Goal: Task Accomplishment & Management: Manage account settings

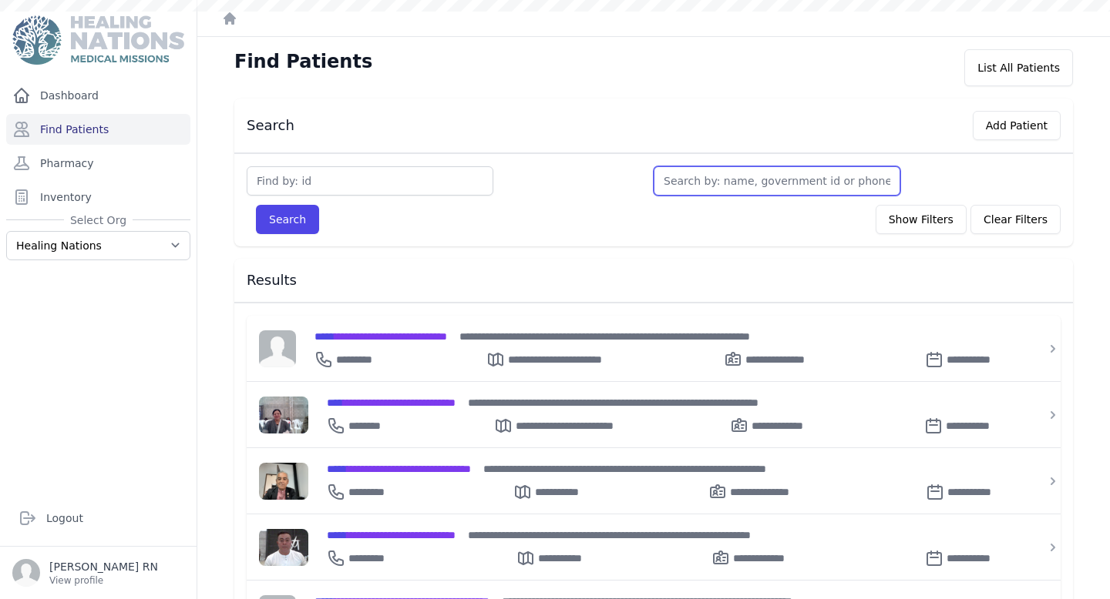
click at [726, 180] on input "text" at bounding box center [776, 180] width 247 height 29
paste input "Juana Quich de Castro"
type input "Juana Quich de Castro"
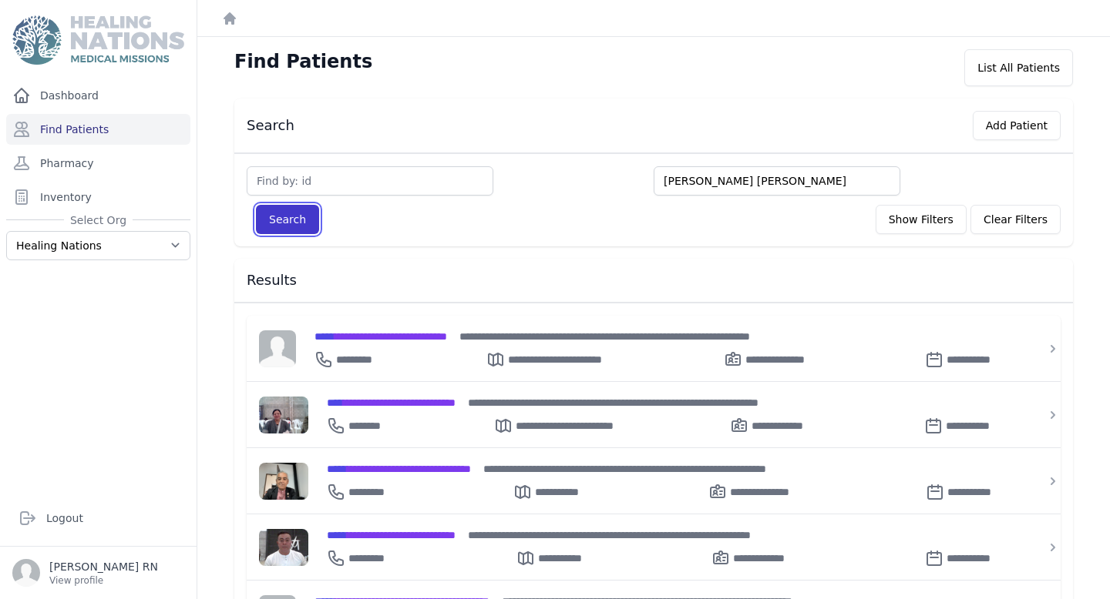
click at [287, 223] on button "Search" at bounding box center [287, 219] width 63 height 29
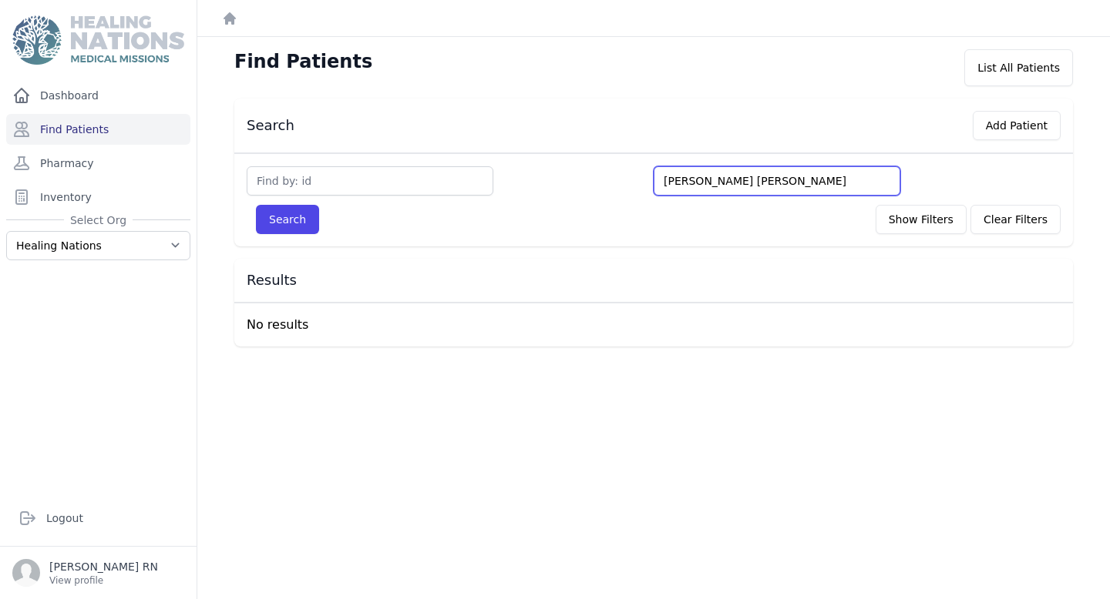
drag, startPoint x: 781, startPoint y: 181, endPoint x: 724, endPoint y: 182, distance: 56.3
click at [724, 182] on input "Juana Quich de Castro" at bounding box center [776, 180] width 247 height 29
type input "Juana Quich"
click at [256, 205] on button "Search" at bounding box center [287, 219] width 63 height 29
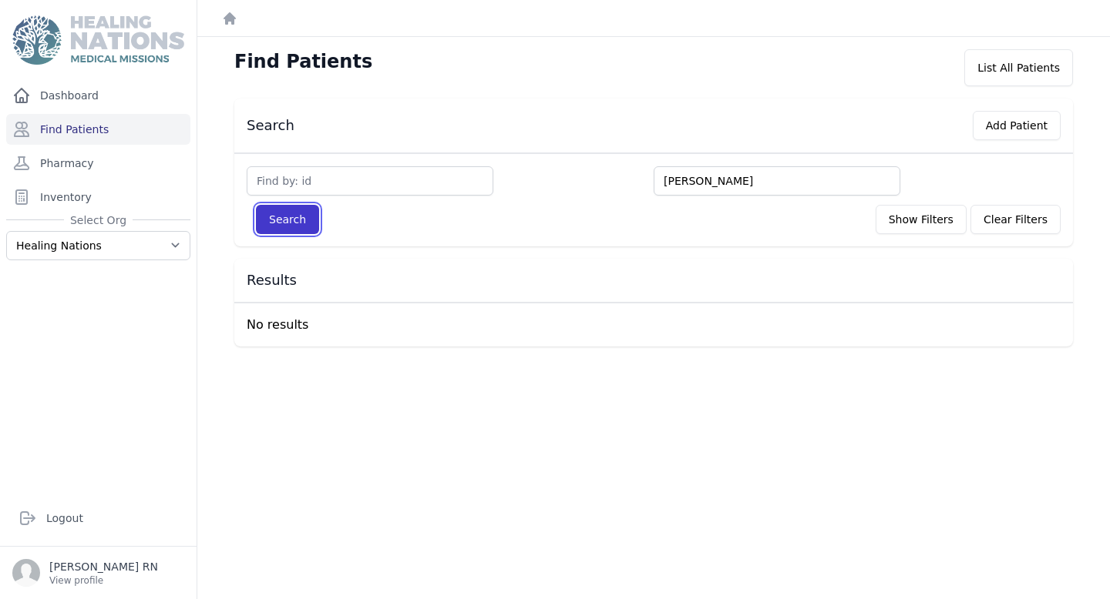
click at [300, 223] on button "Search" at bounding box center [287, 219] width 63 height 29
click at [324, 179] on input "text" at bounding box center [370, 180] width 247 height 29
type input "3773"
click at [278, 225] on button "Search" at bounding box center [287, 219] width 63 height 29
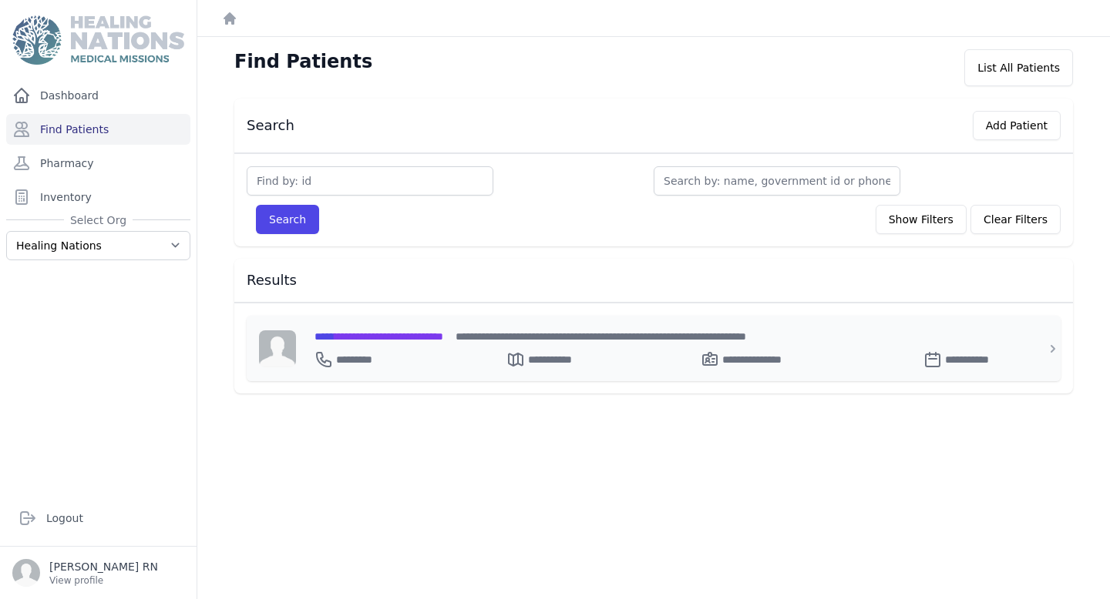
click at [443, 338] on span "**********" at bounding box center [378, 336] width 129 height 11
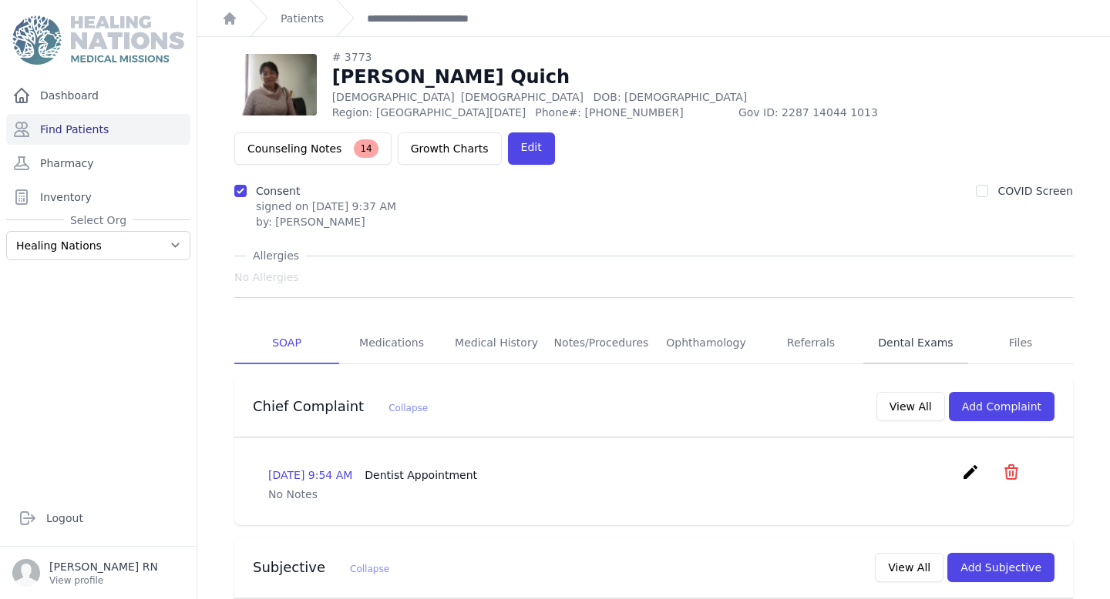
click at [932, 323] on link "Dental Exams" at bounding box center [915, 344] width 105 height 42
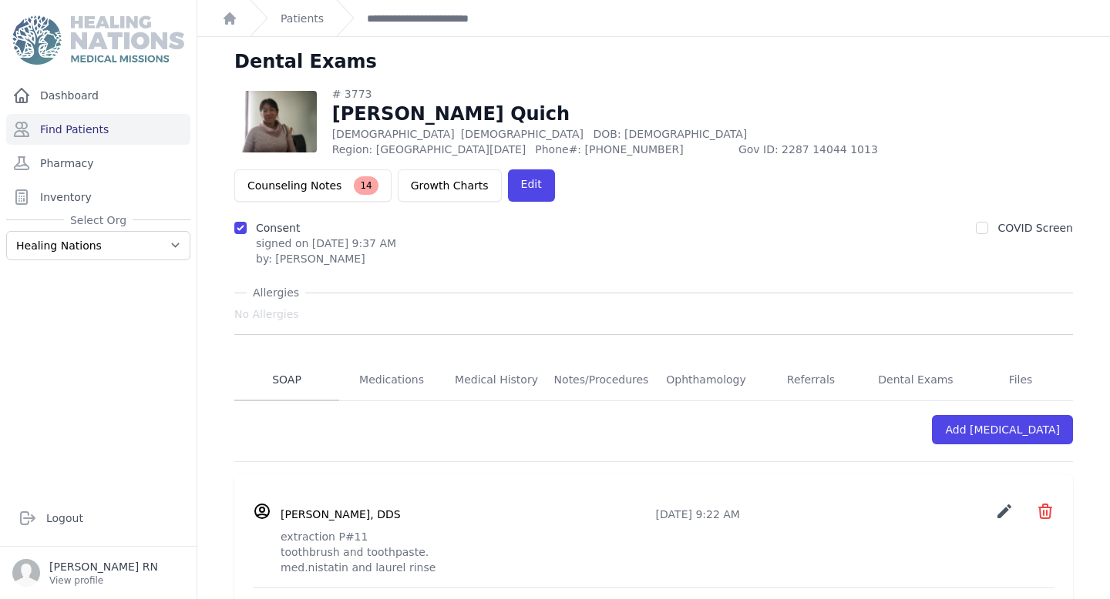
click at [301, 360] on link "SOAP" at bounding box center [286, 381] width 105 height 42
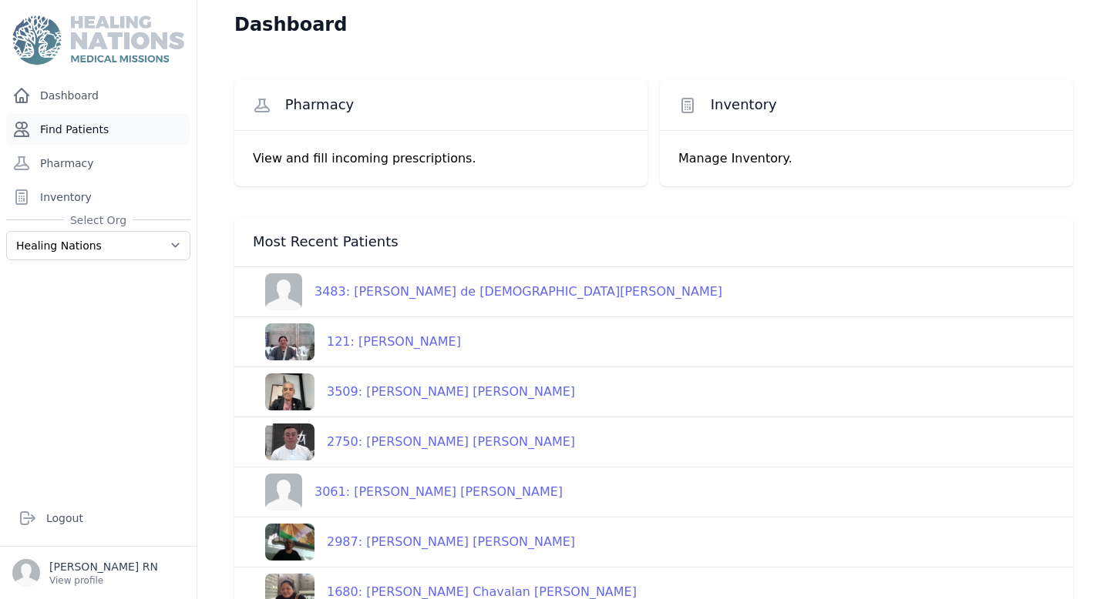
click at [86, 136] on link "Find Patients" at bounding box center [98, 129] width 184 height 31
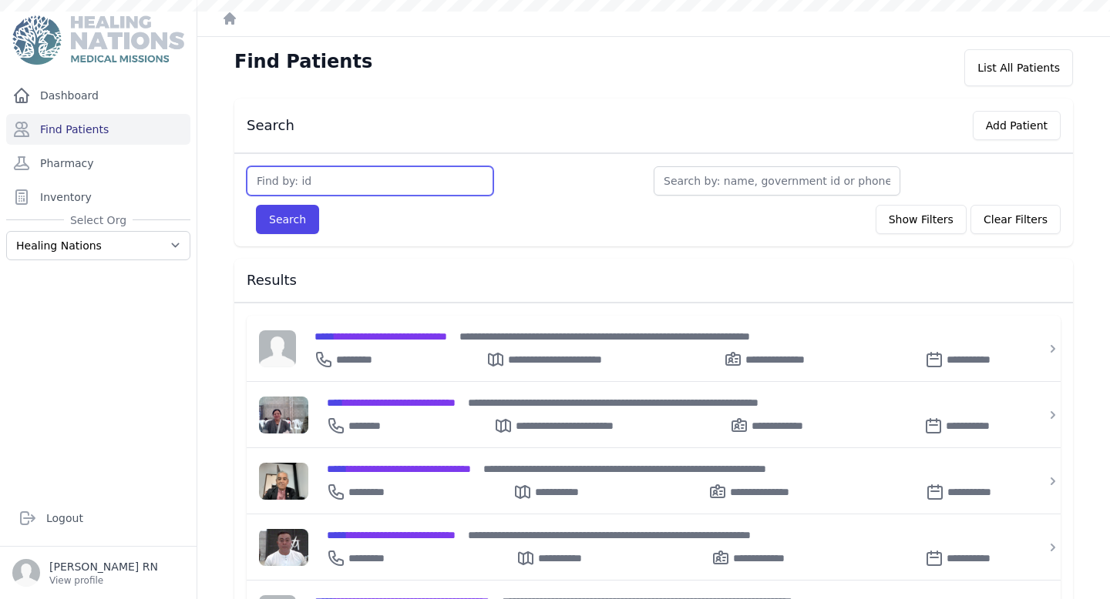
click at [408, 183] on input "text" at bounding box center [370, 180] width 247 height 29
type input "956"
click at [256, 205] on button "Search" at bounding box center [287, 219] width 63 height 29
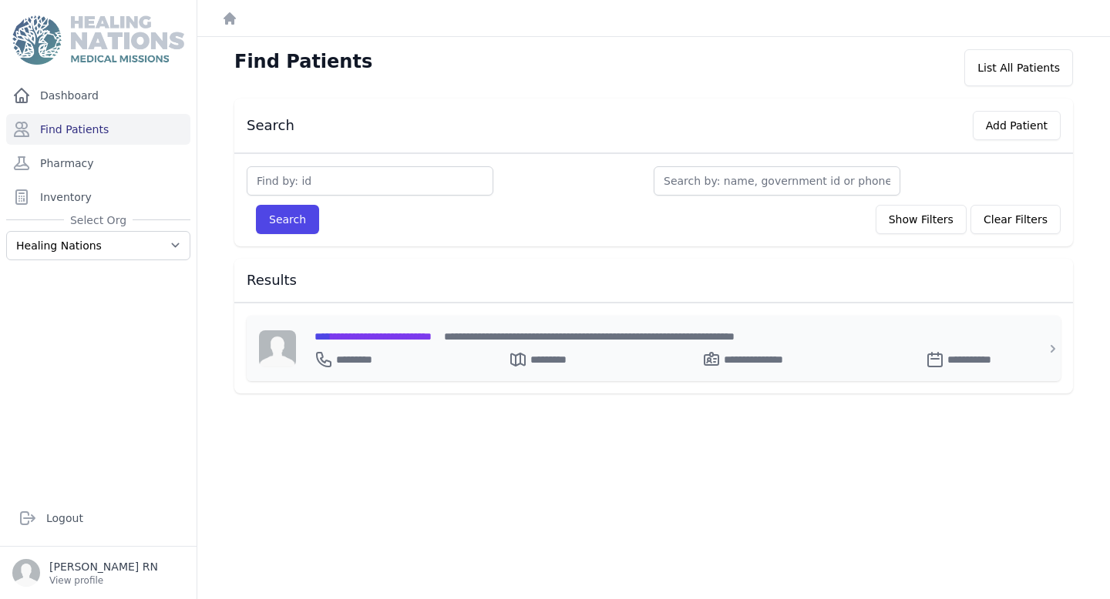
click at [431, 334] on span "**********" at bounding box center [372, 336] width 117 height 11
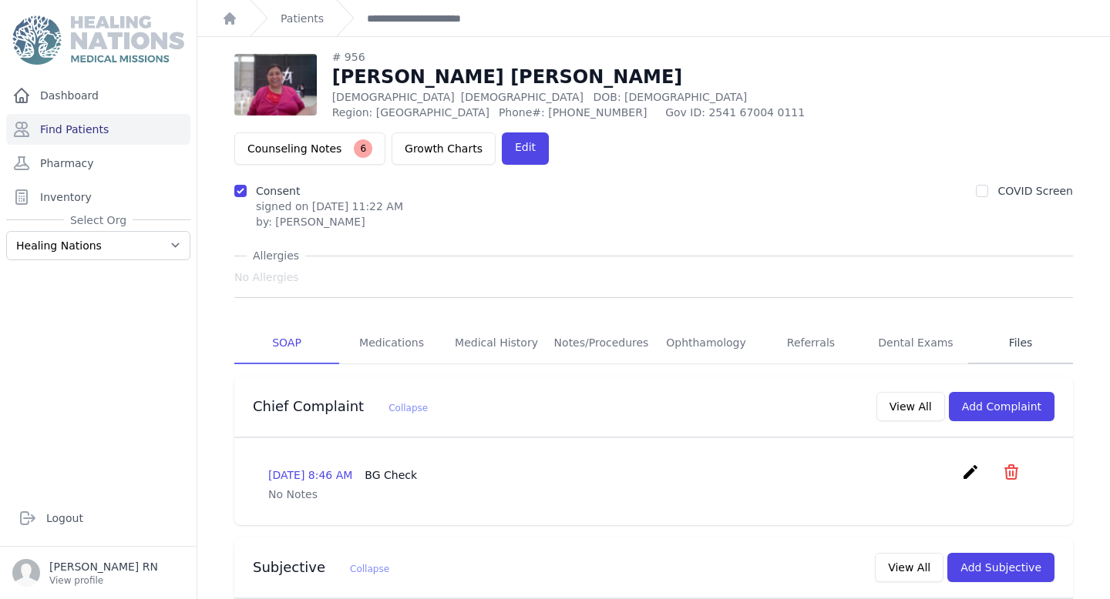
click at [1011, 323] on link "Files" at bounding box center [1020, 344] width 105 height 42
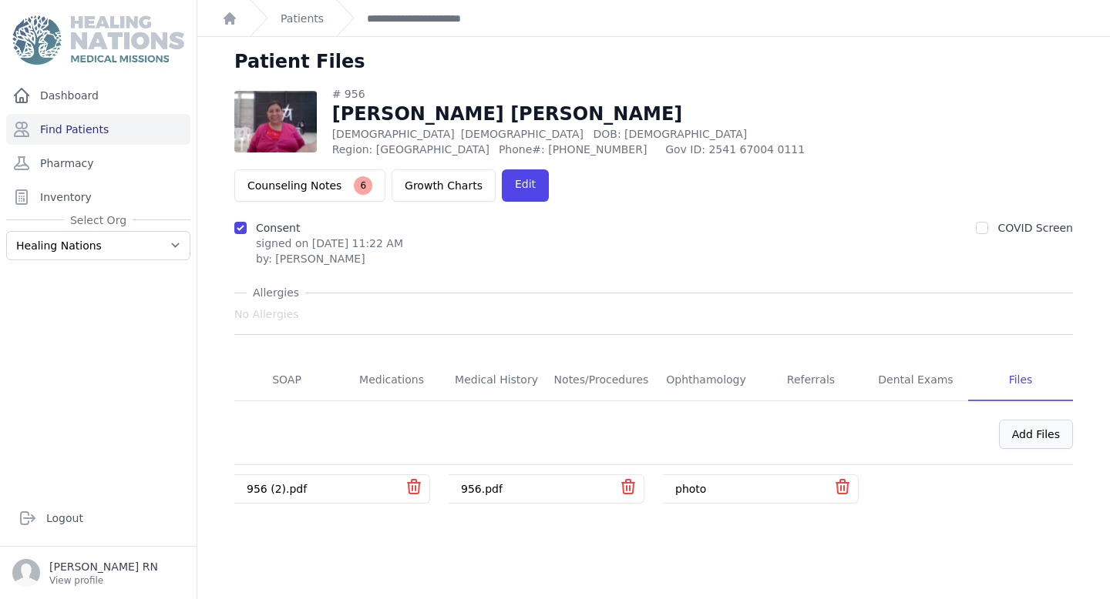
click at [1017, 420] on div "Add Files" at bounding box center [1036, 434] width 74 height 29
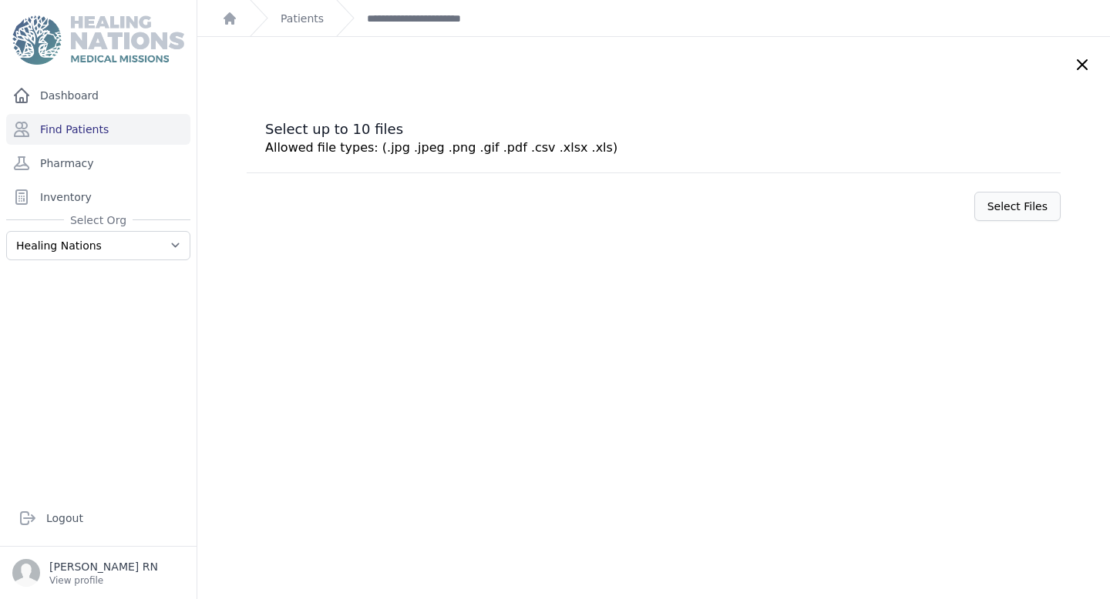
click at [975, 201] on label "Select Files" at bounding box center [1017, 206] width 86 height 29
click at [0, 0] on input "Select Files" at bounding box center [0, 0] width 0 height 0
